Goal: Participate in discussion: Engage in conversation with other users on a specific topic

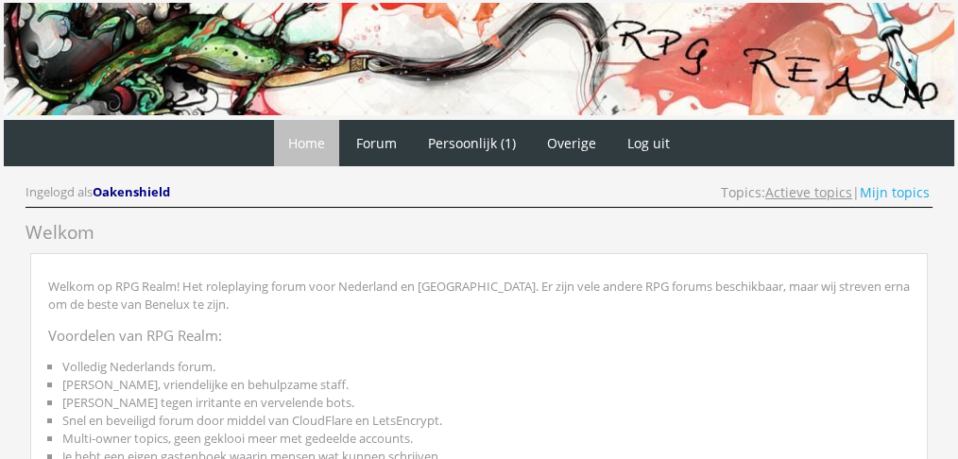
click at [783, 193] on link "Actieve topics" at bounding box center [808, 192] width 87 height 18
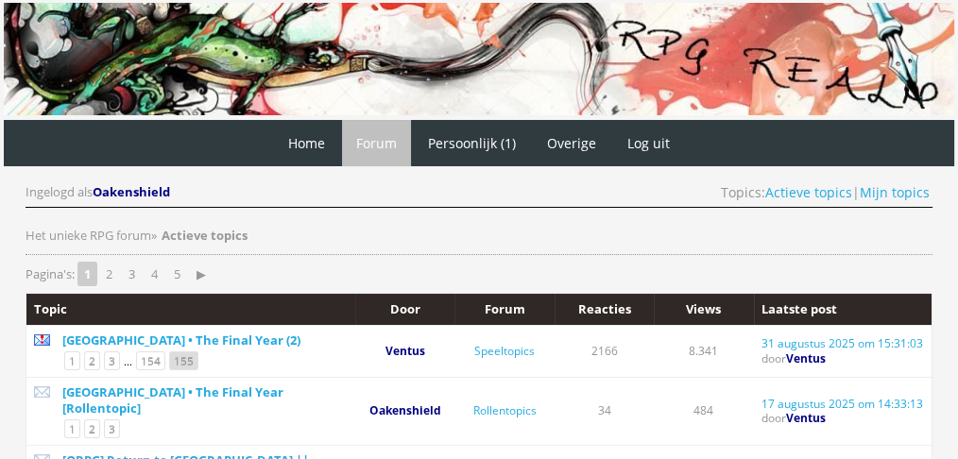
click at [184, 358] on link "155" at bounding box center [183, 361] width 29 height 19
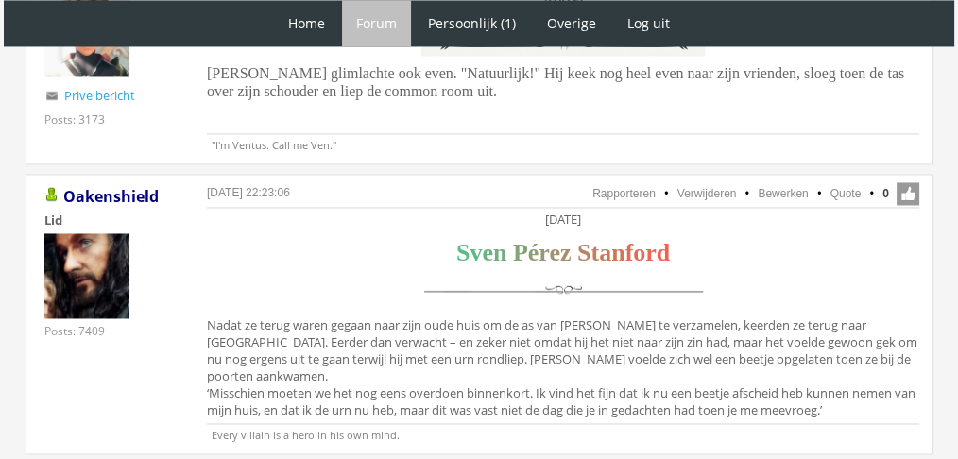
scroll to position [3074, 0]
